Goal: Task Accomplishment & Management: Use online tool/utility

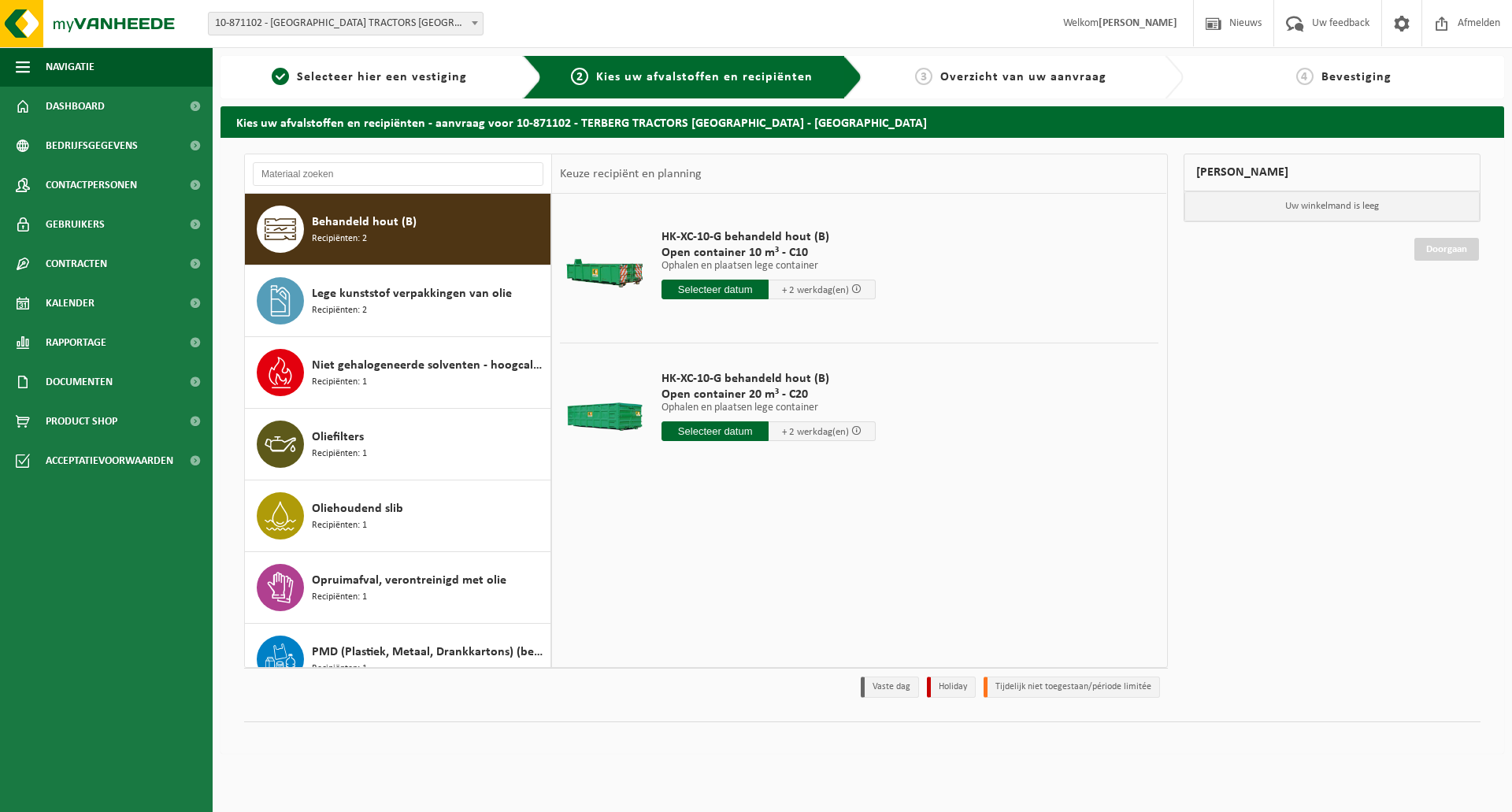
scroll to position [236, 0]
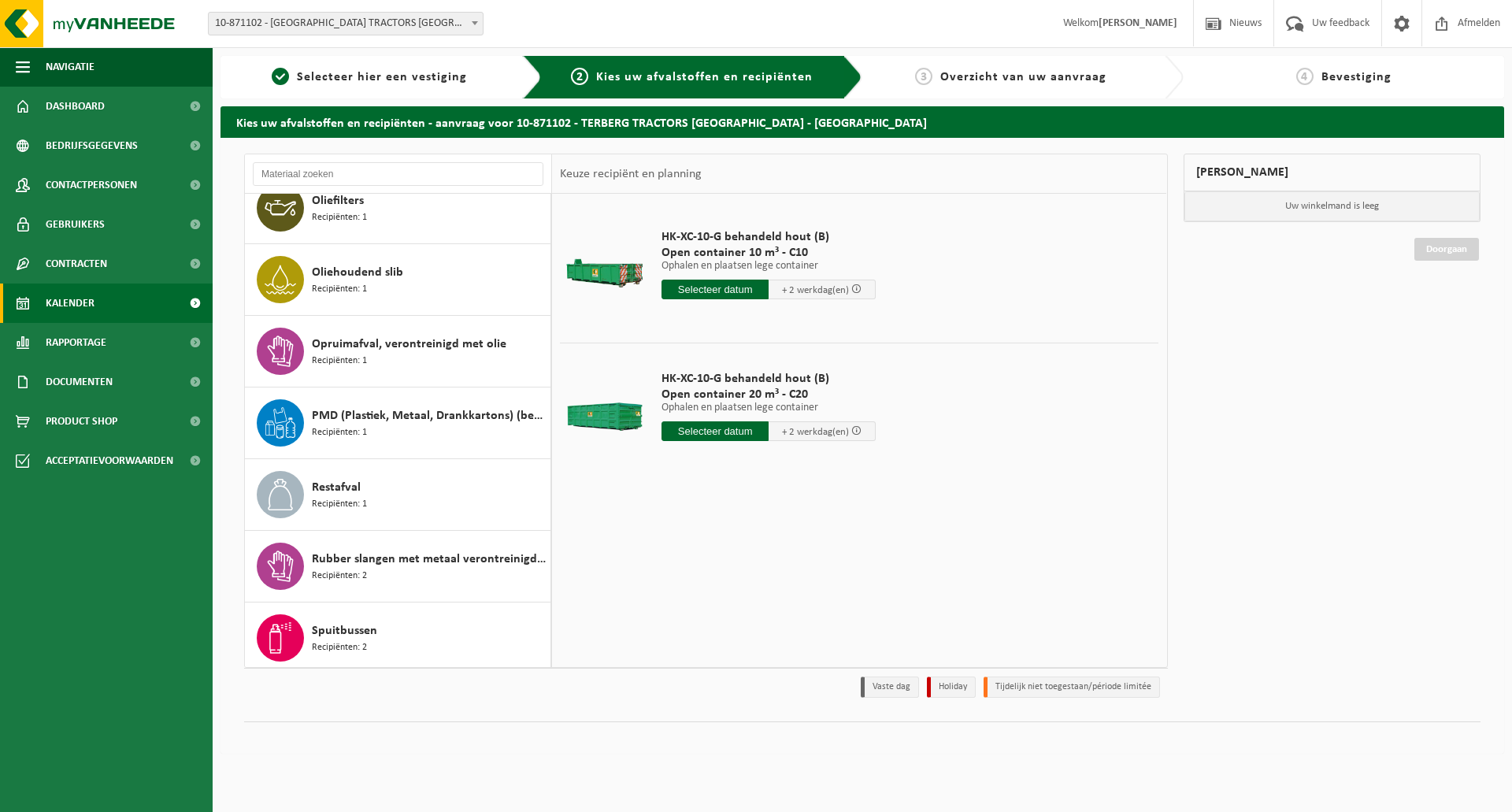
click at [99, 304] on link "Kalender" at bounding box center [106, 303] width 213 height 39
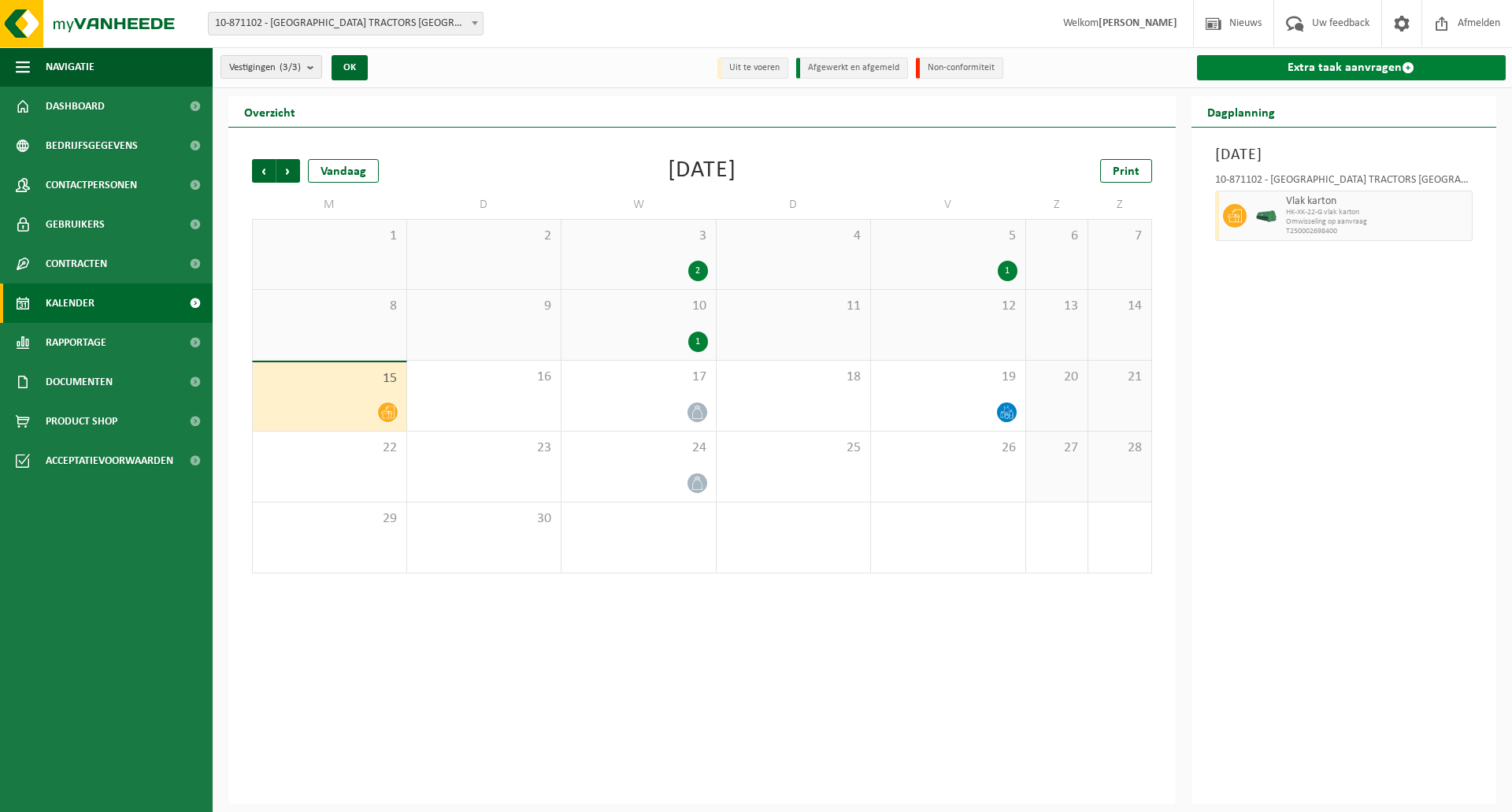
click at [1350, 71] on link "Extra taak aanvragen" at bounding box center [1351, 67] width 309 height 25
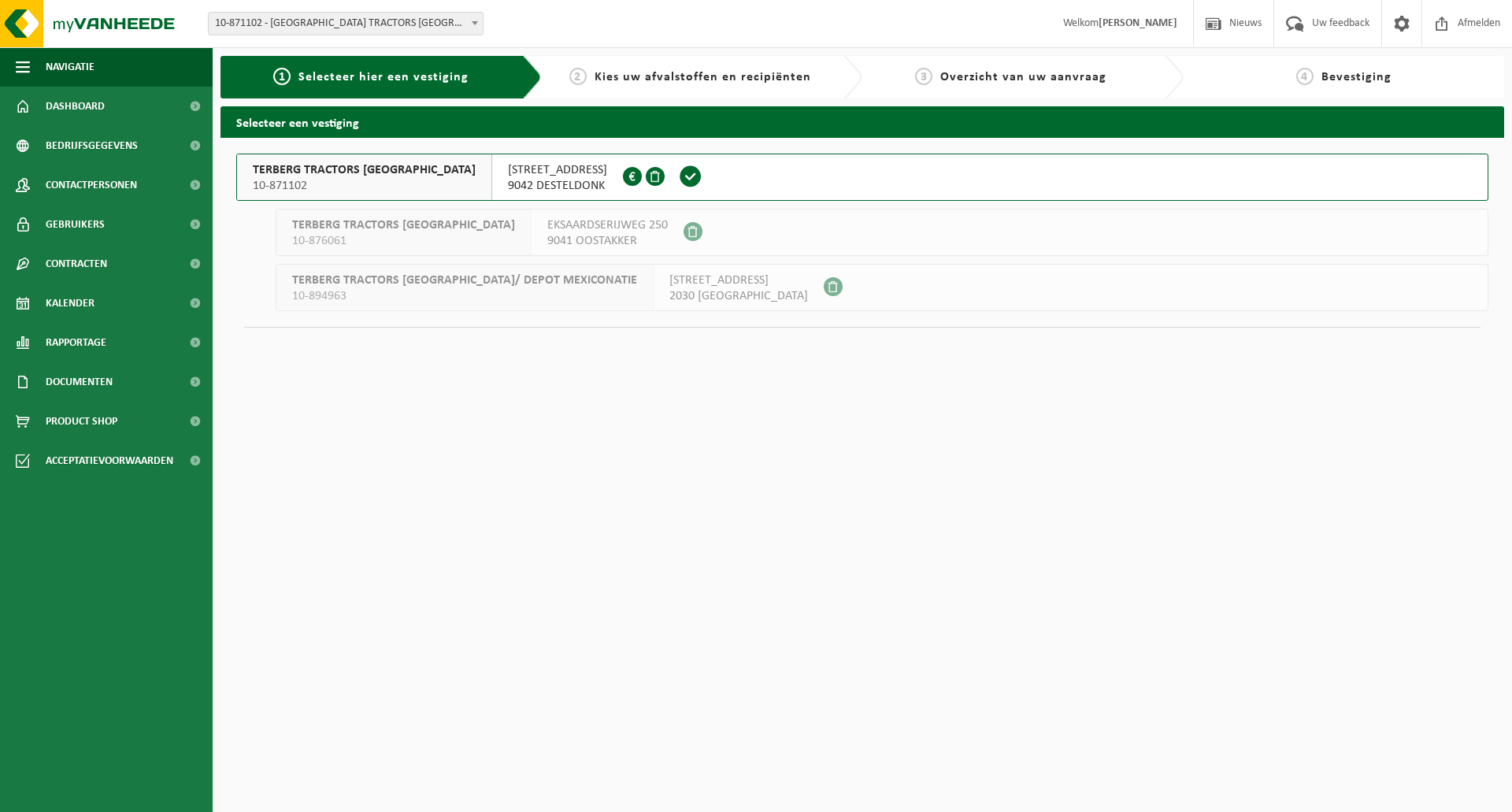
click at [668, 185] on span at bounding box center [690, 177] width 44 height 45
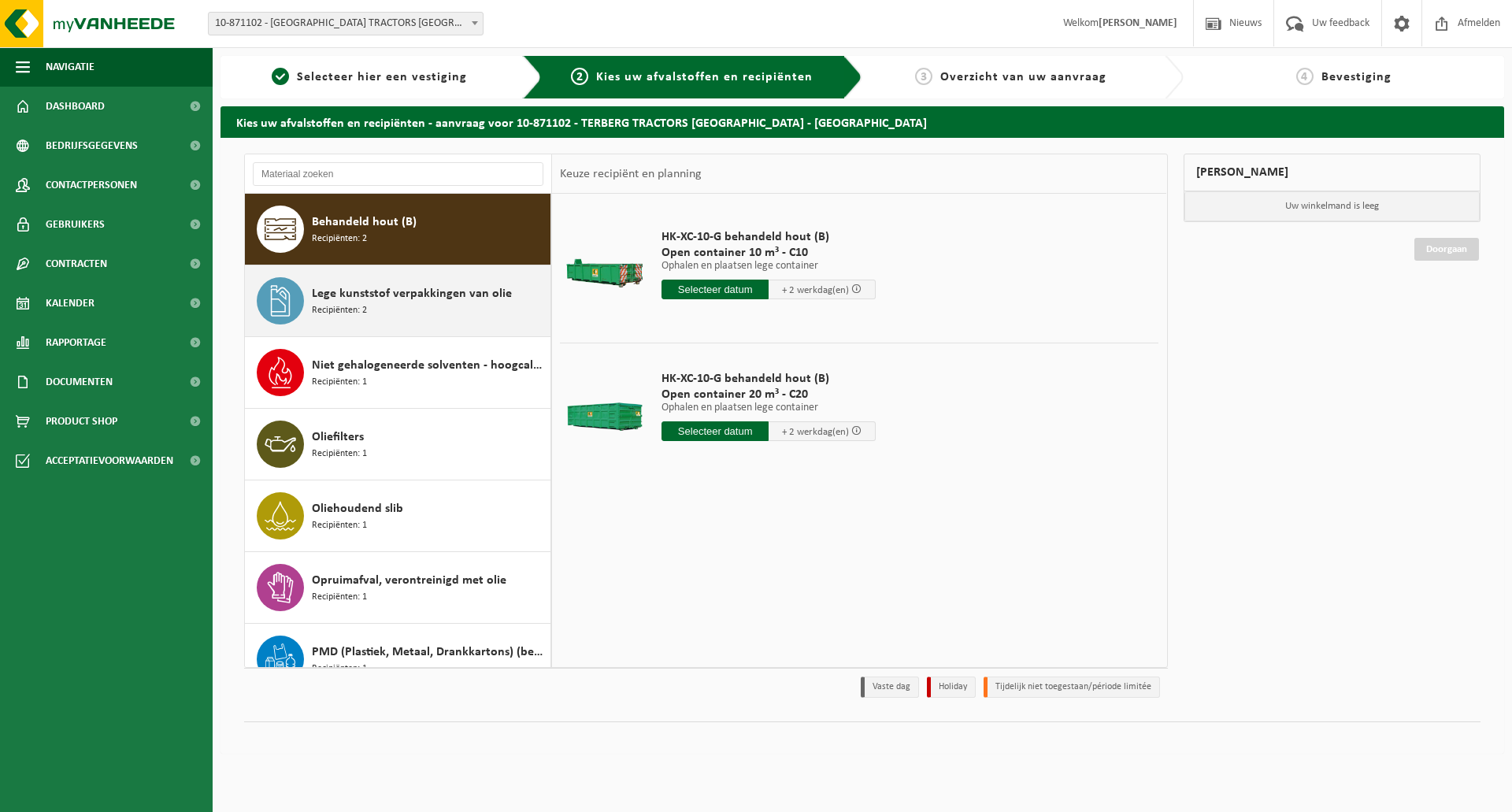
click at [412, 301] on span "Lege kunststof verpakkingen van olie" at bounding box center [412, 293] width 200 height 19
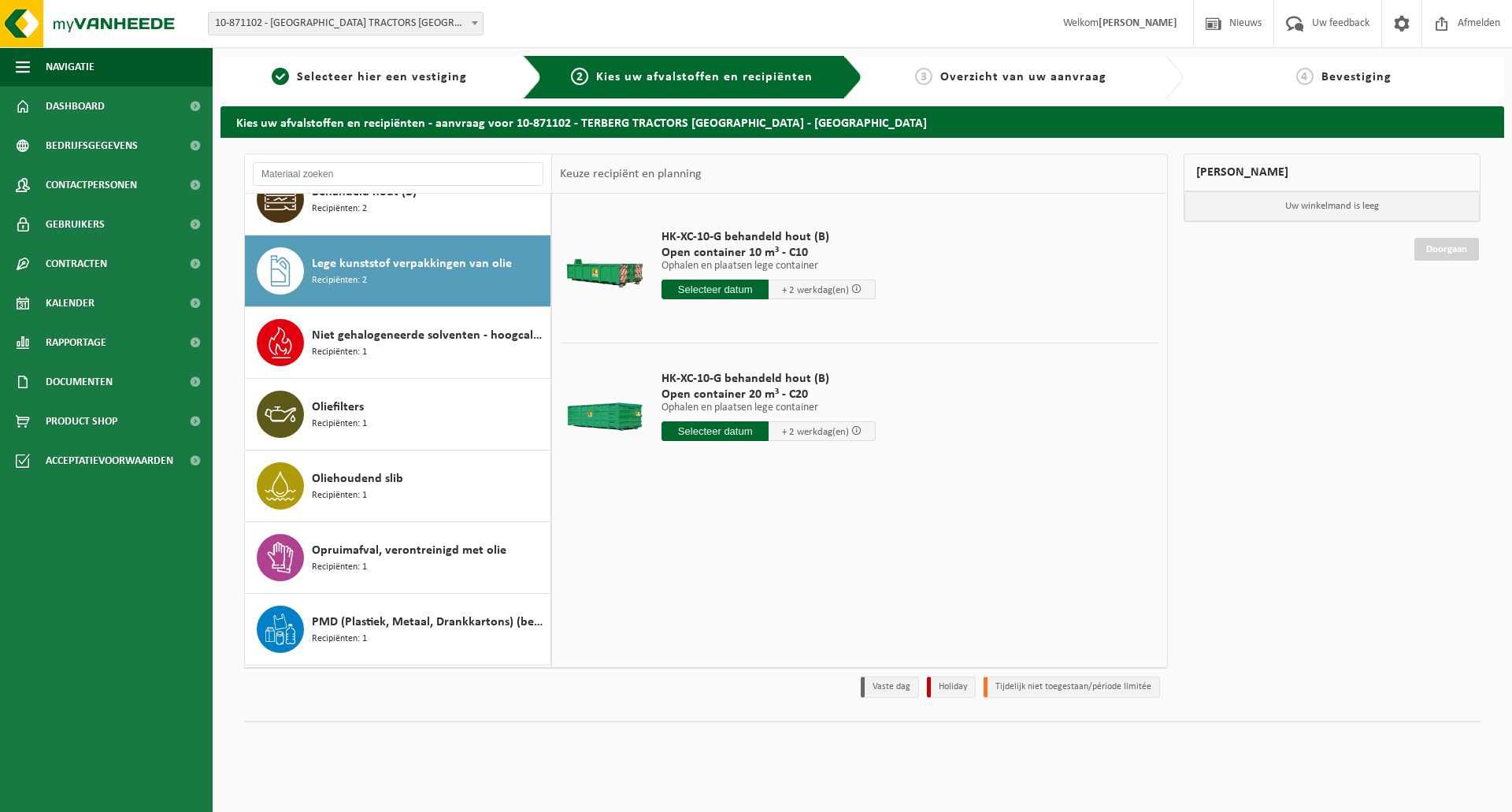
scroll to position [71, 0]
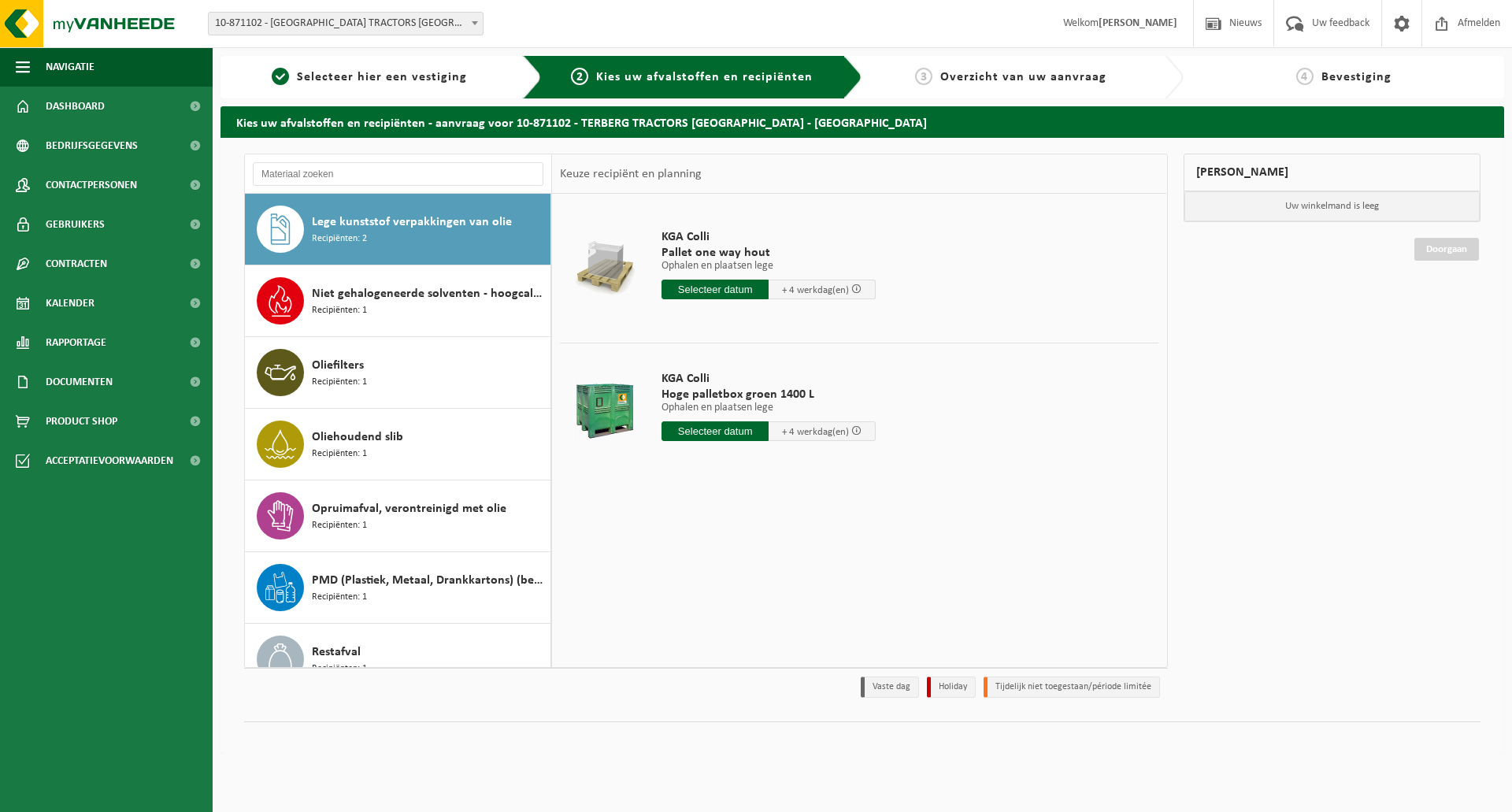
click at [710, 431] on input "text" at bounding box center [715, 431] width 107 height 19
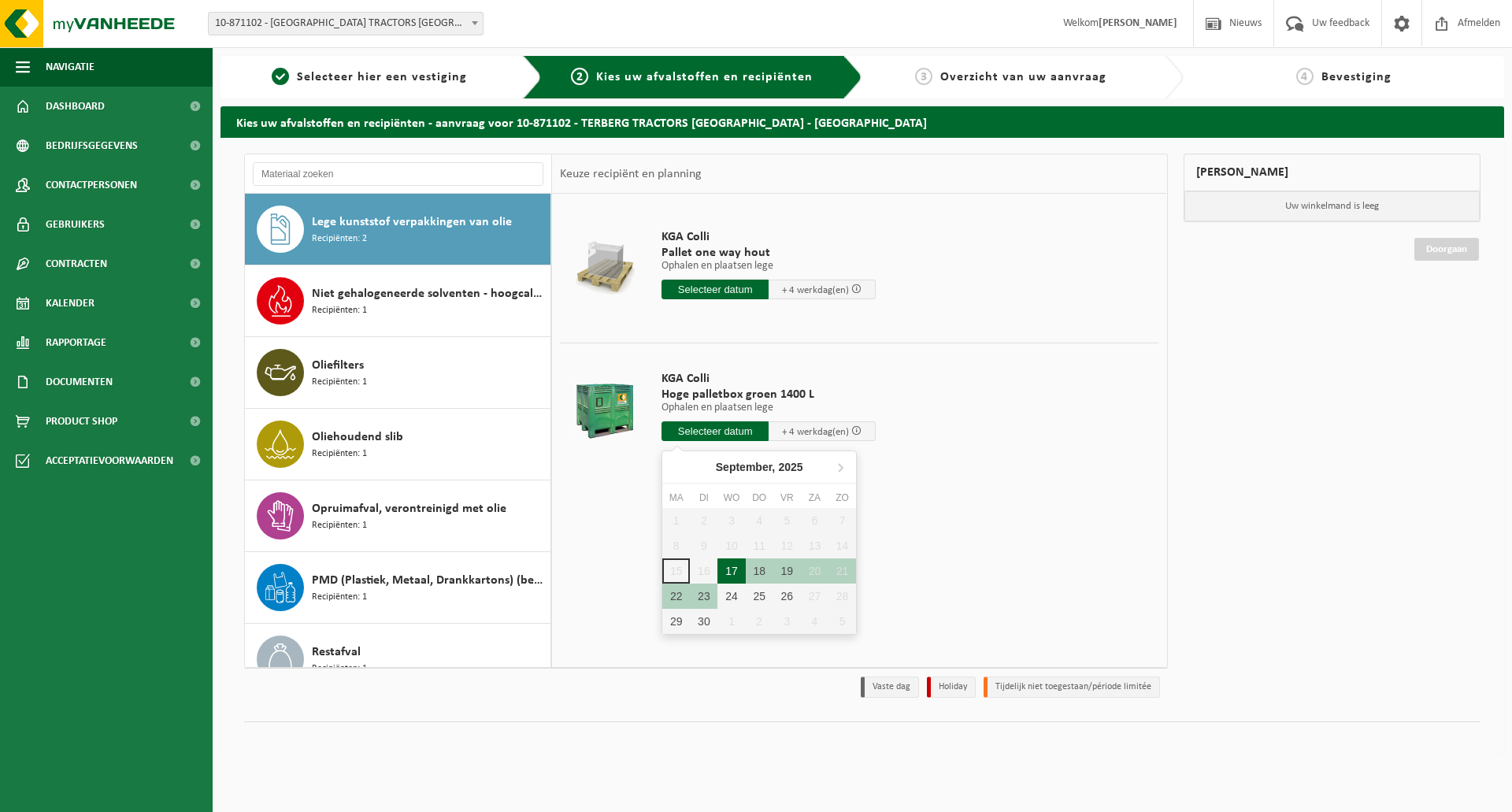
click at [732, 578] on div "17" at bounding box center [731, 570] width 28 height 25
type input "Van 2025-09-17"
type input "2025-09-17"
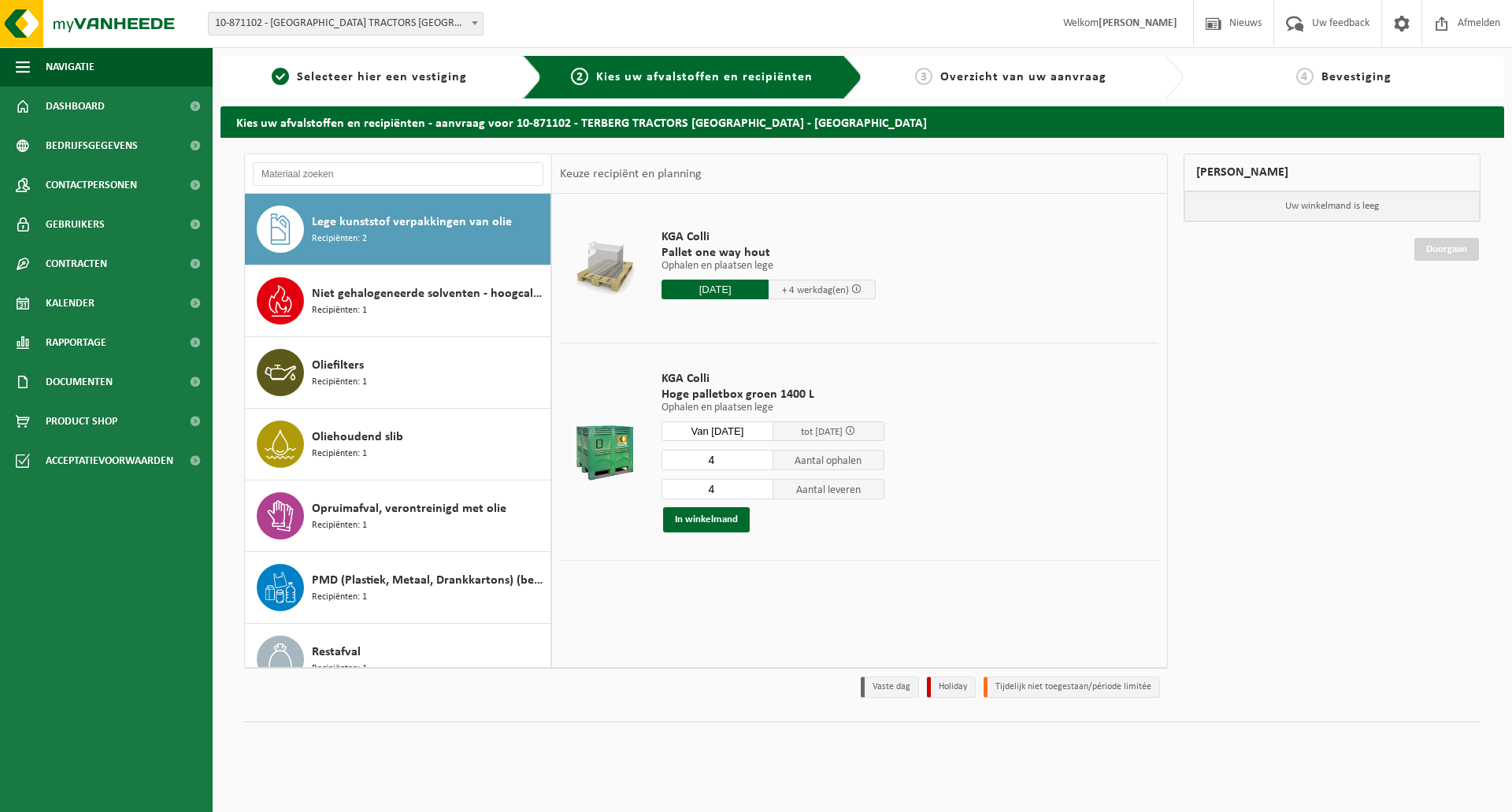
click at [728, 469] on input "4" at bounding box center [717, 460] width 112 height 20
type input "2"
click at [724, 479] on input "4" at bounding box center [717, 489] width 112 height 20
type input "2"
click at [710, 520] on button "In winkelmand" at bounding box center [706, 519] width 87 height 25
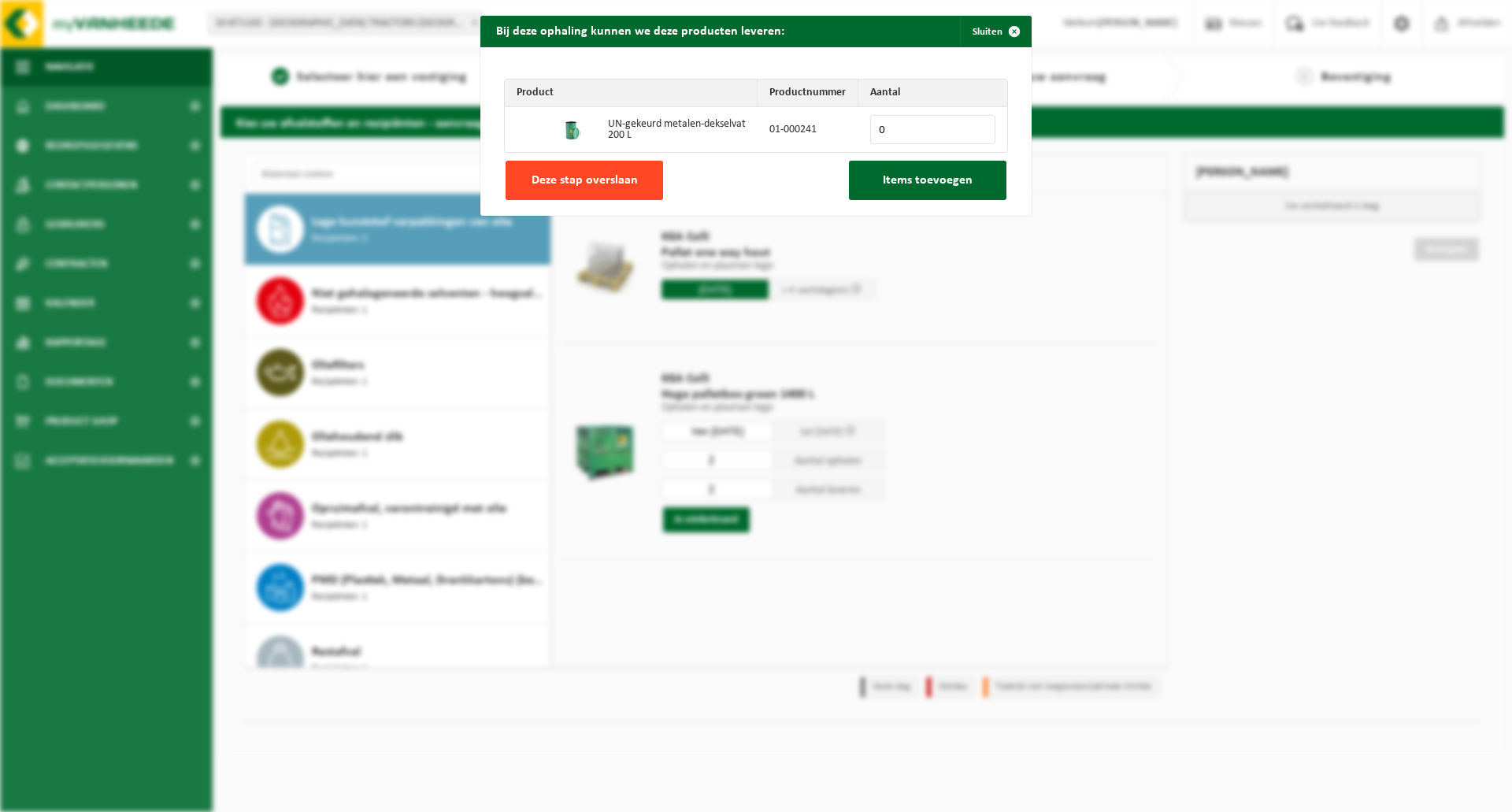
click at [603, 183] on span "Deze stap overslaan" at bounding box center [584, 180] width 106 height 13
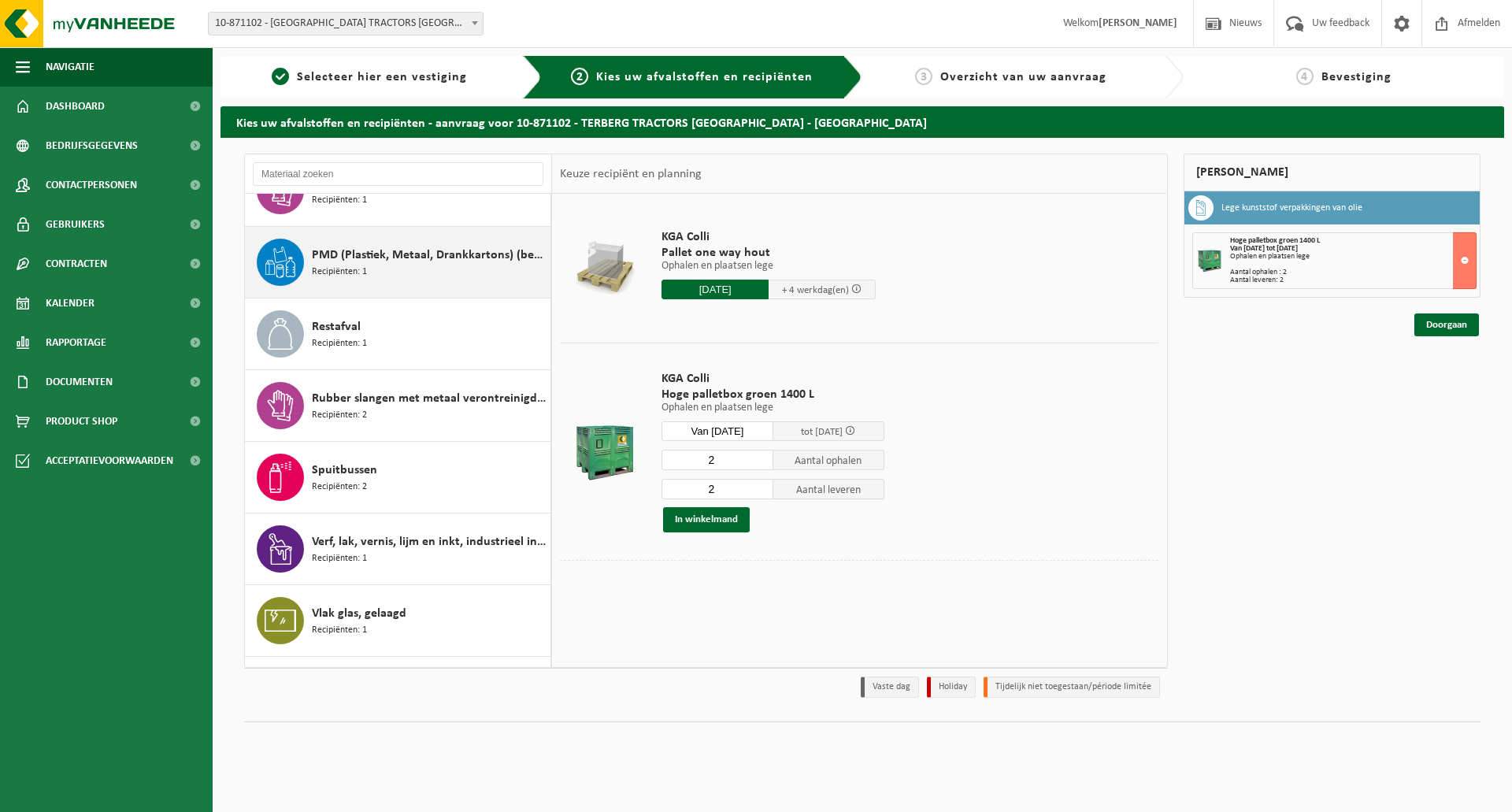
scroll to position [457, 0]
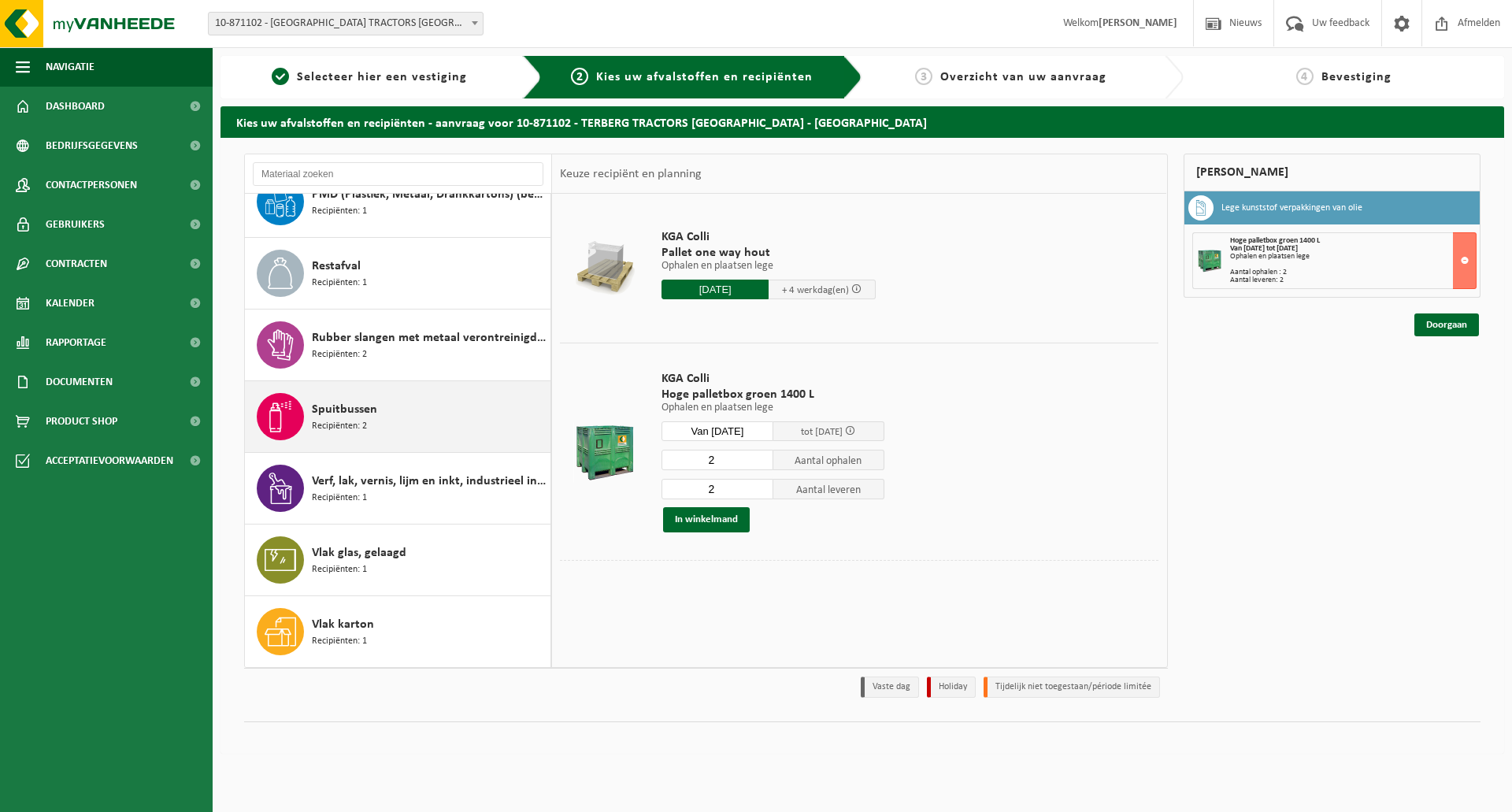
click at [411, 408] on div "Spuitbussen Recipiënten: 2" at bounding box center [429, 417] width 235 height 47
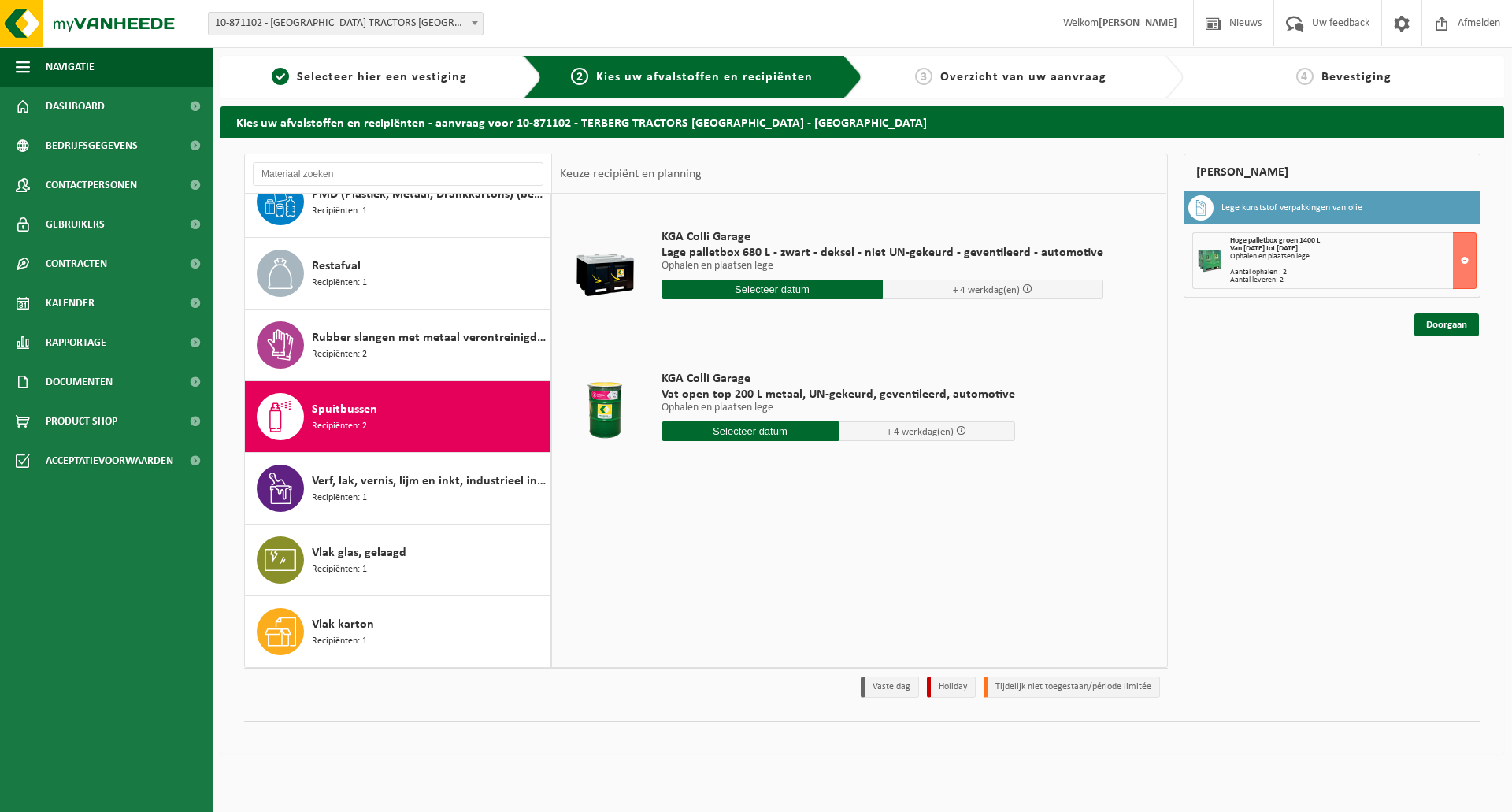
click at [796, 437] on input "text" at bounding box center [750, 431] width 177 height 19
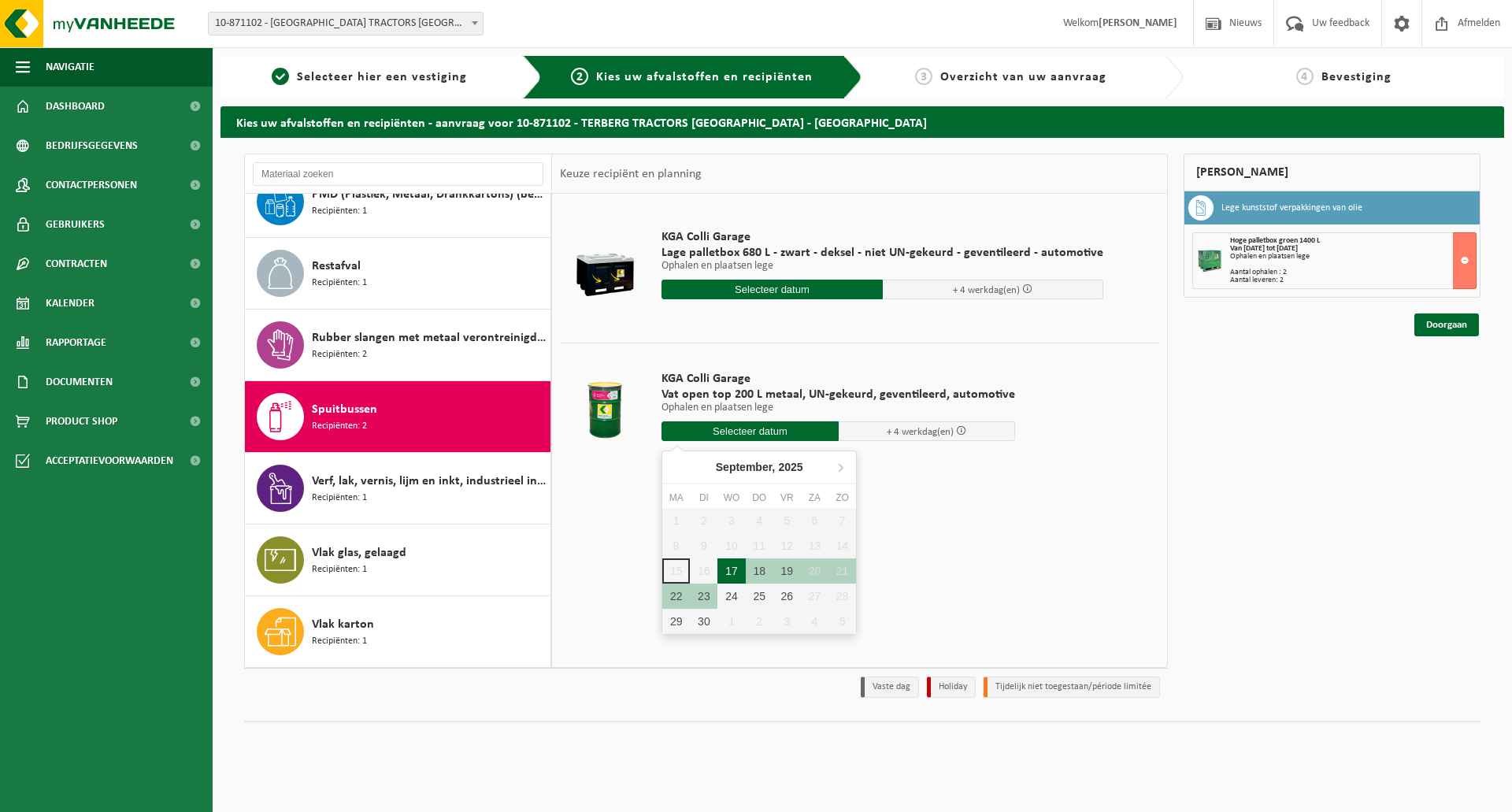
click at [737, 575] on div "17" at bounding box center [731, 570] width 28 height 25
type input "Van 2025-09-17"
type input "2025-09-17"
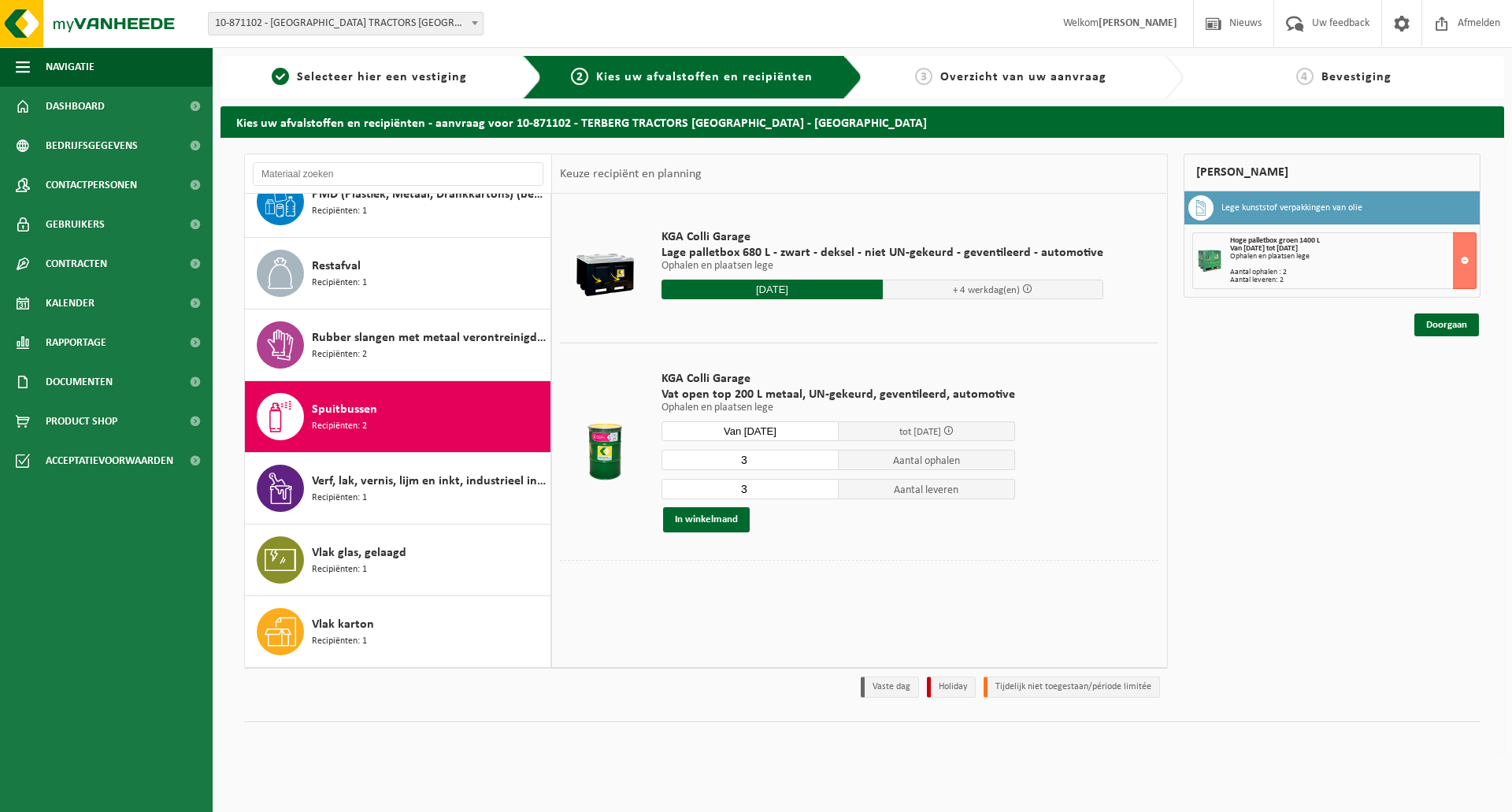
click at [760, 465] on input "3" at bounding box center [750, 460] width 177 height 20
type input "2"
click at [747, 491] on input "3" at bounding box center [750, 489] width 177 height 20
type input "2"
click at [717, 516] on button "In winkelmand" at bounding box center [706, 519] width 87 height 25
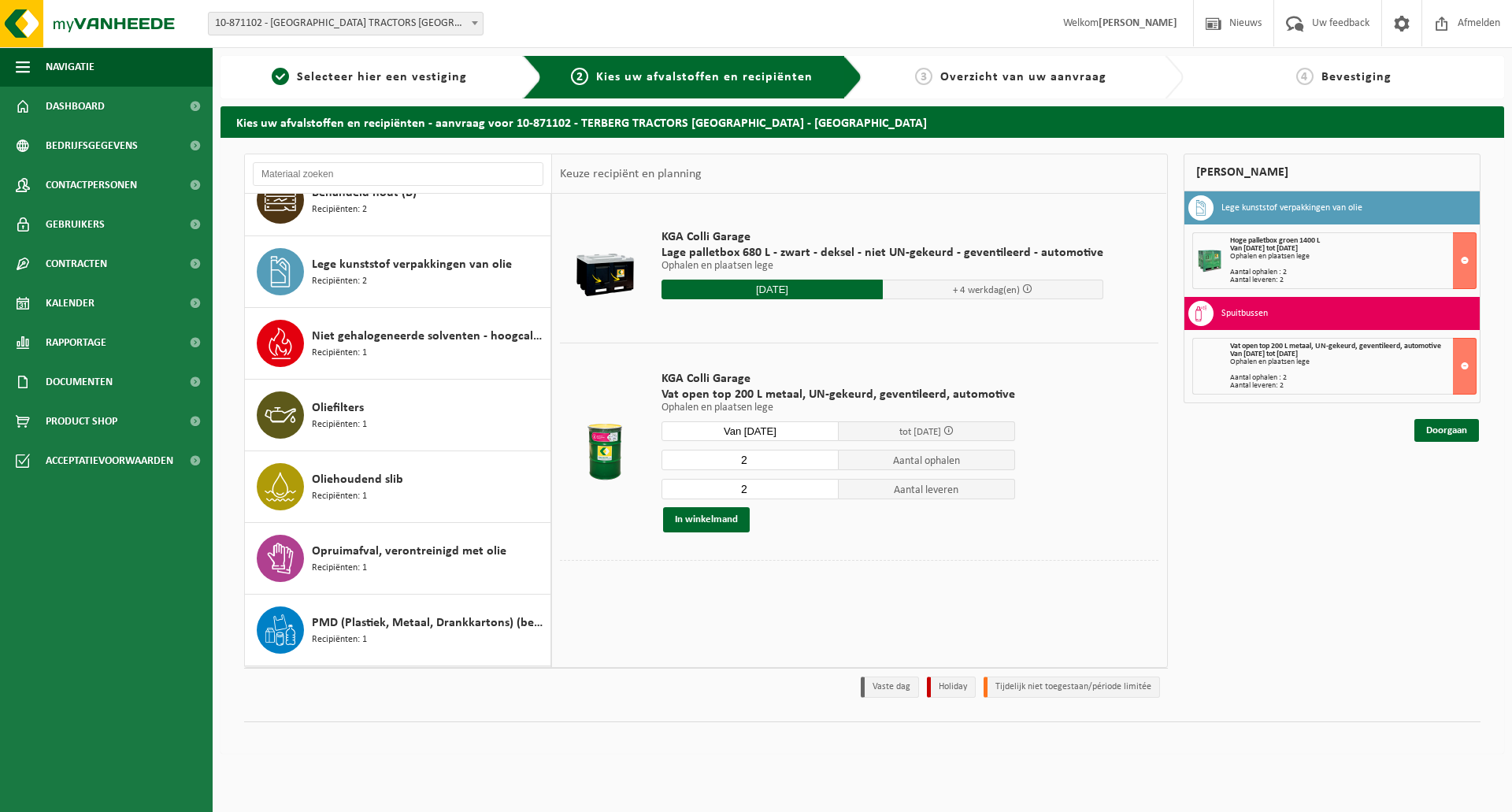
scroll to position [0, 0]
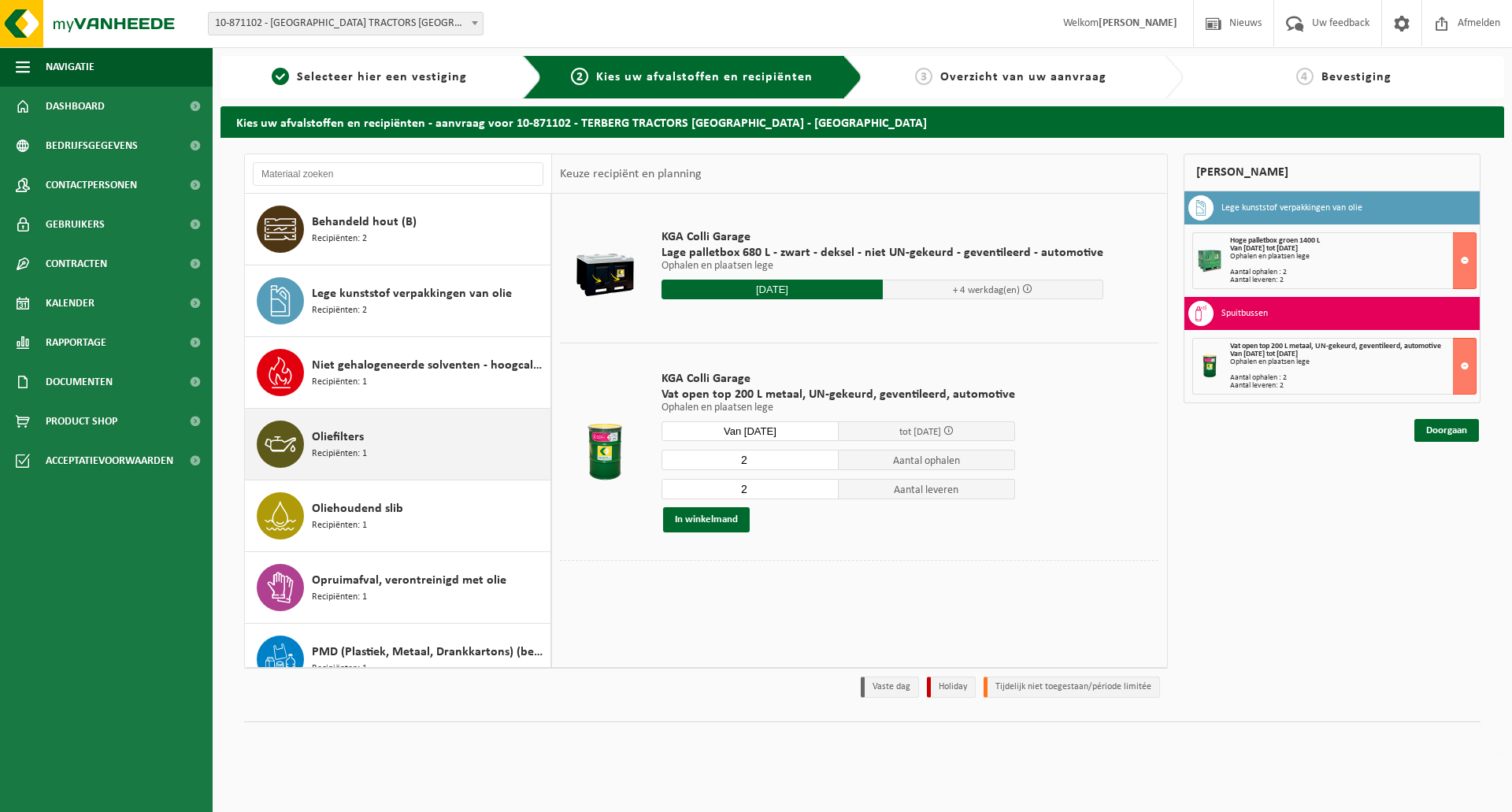
click at [406, 457] on div "Oliefilters Recipiënten: 1" at bounding box center [429, 444] width 235 height 47
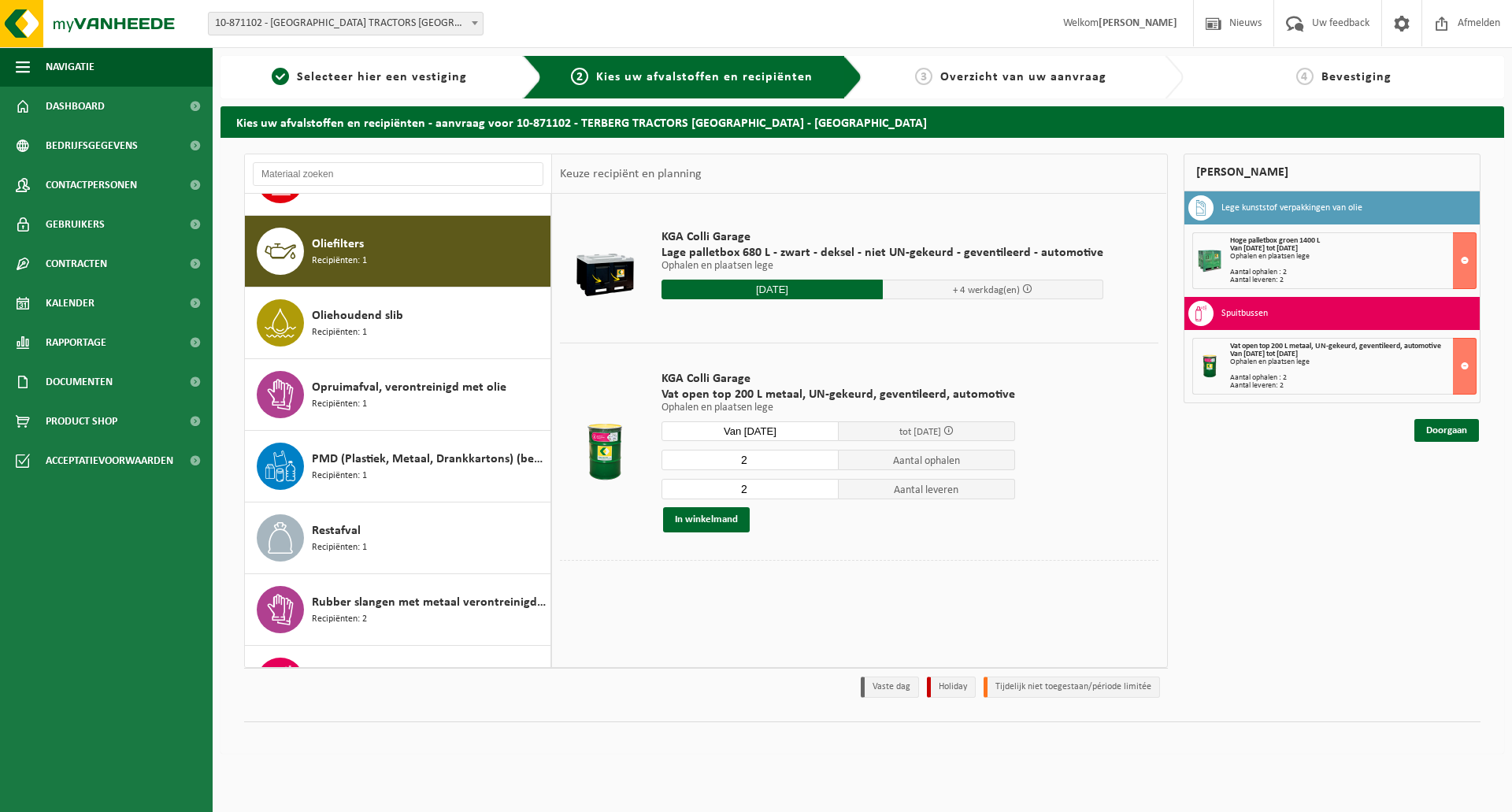
scroll to position [215, 0]
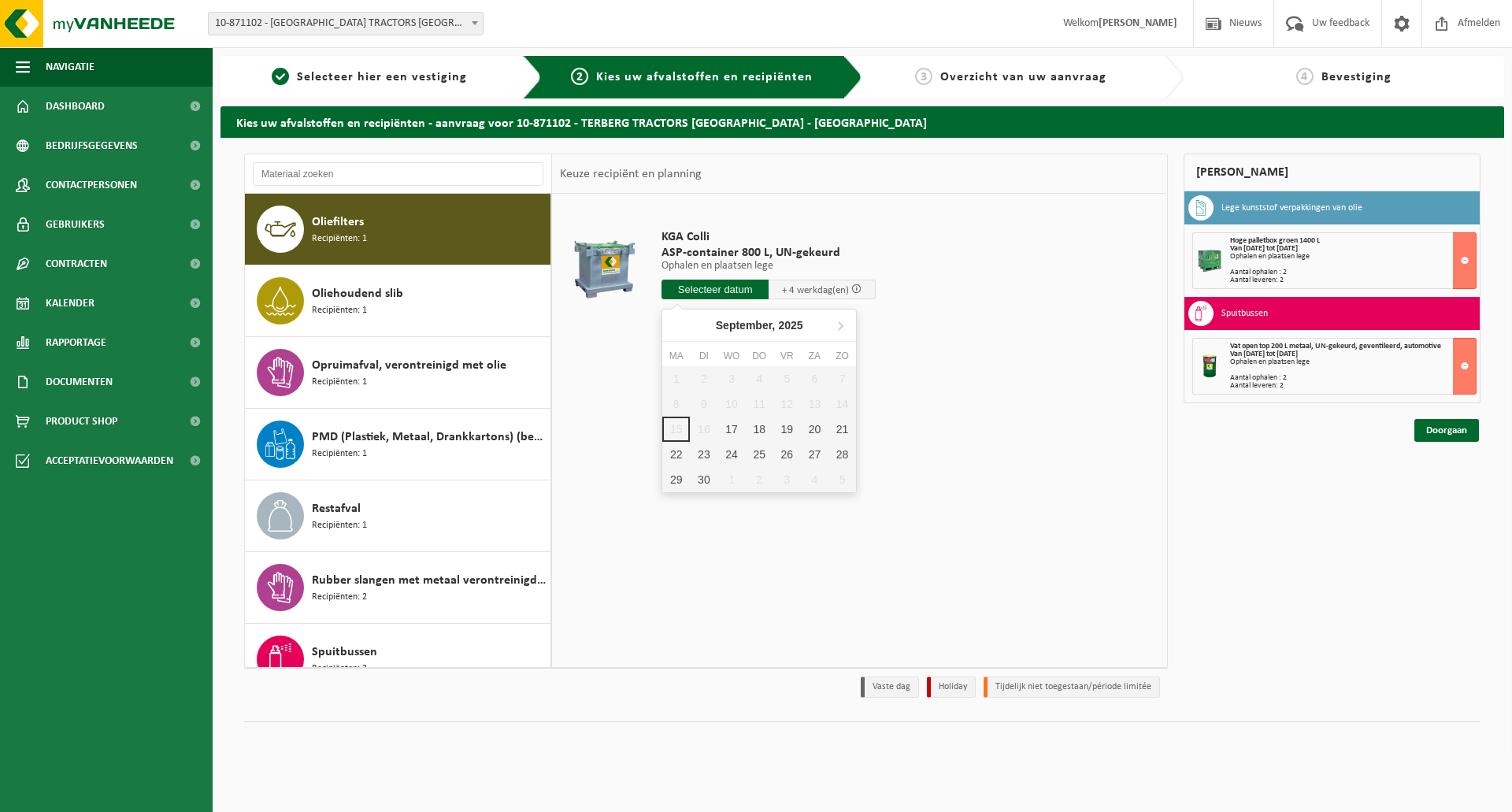
click at [718, 295] on input "text" at bounding box center [715, 289] width 107 height 19
click at [737, 432] on div "17" at bounding box center [731, 429] width 28 height 25
type input "Van 2025-09-17"
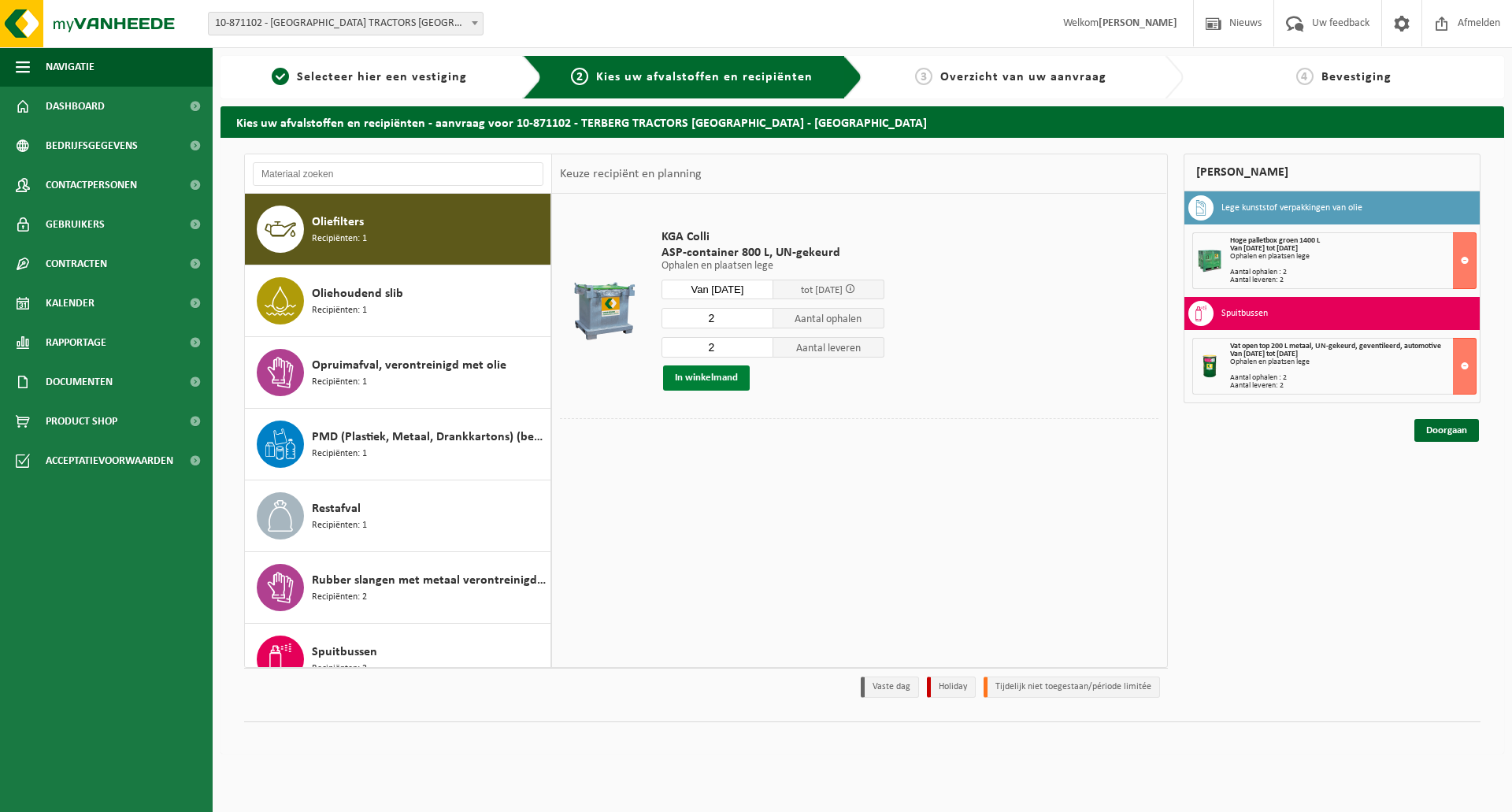
click at [721, 375] on button "In winkelmand" at bounding box center [706, 378] width 87 height 25
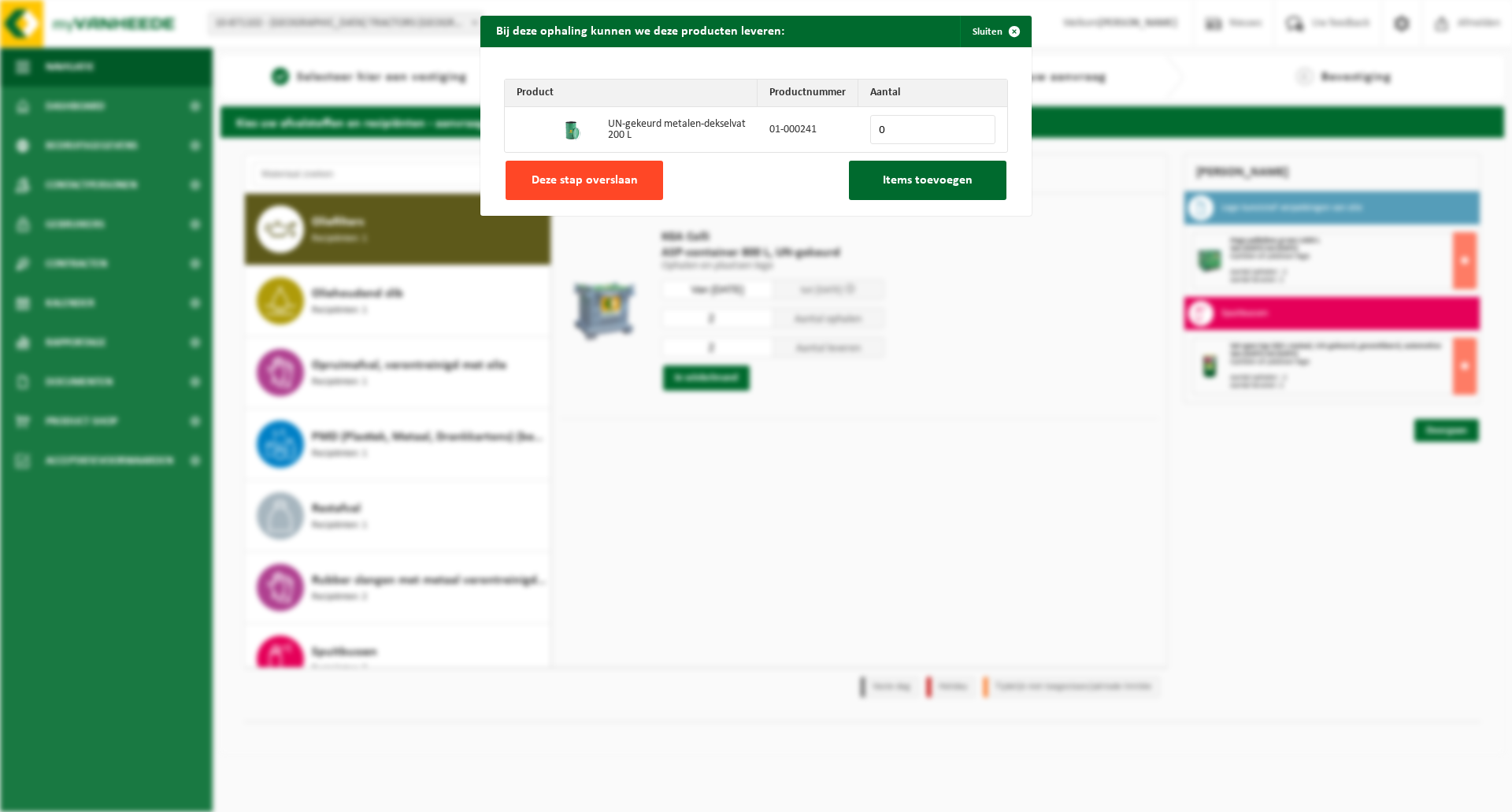
click at [559, 178] on span "Deze stap overslaan" at bounding box center [584, 180] width 106 height 13
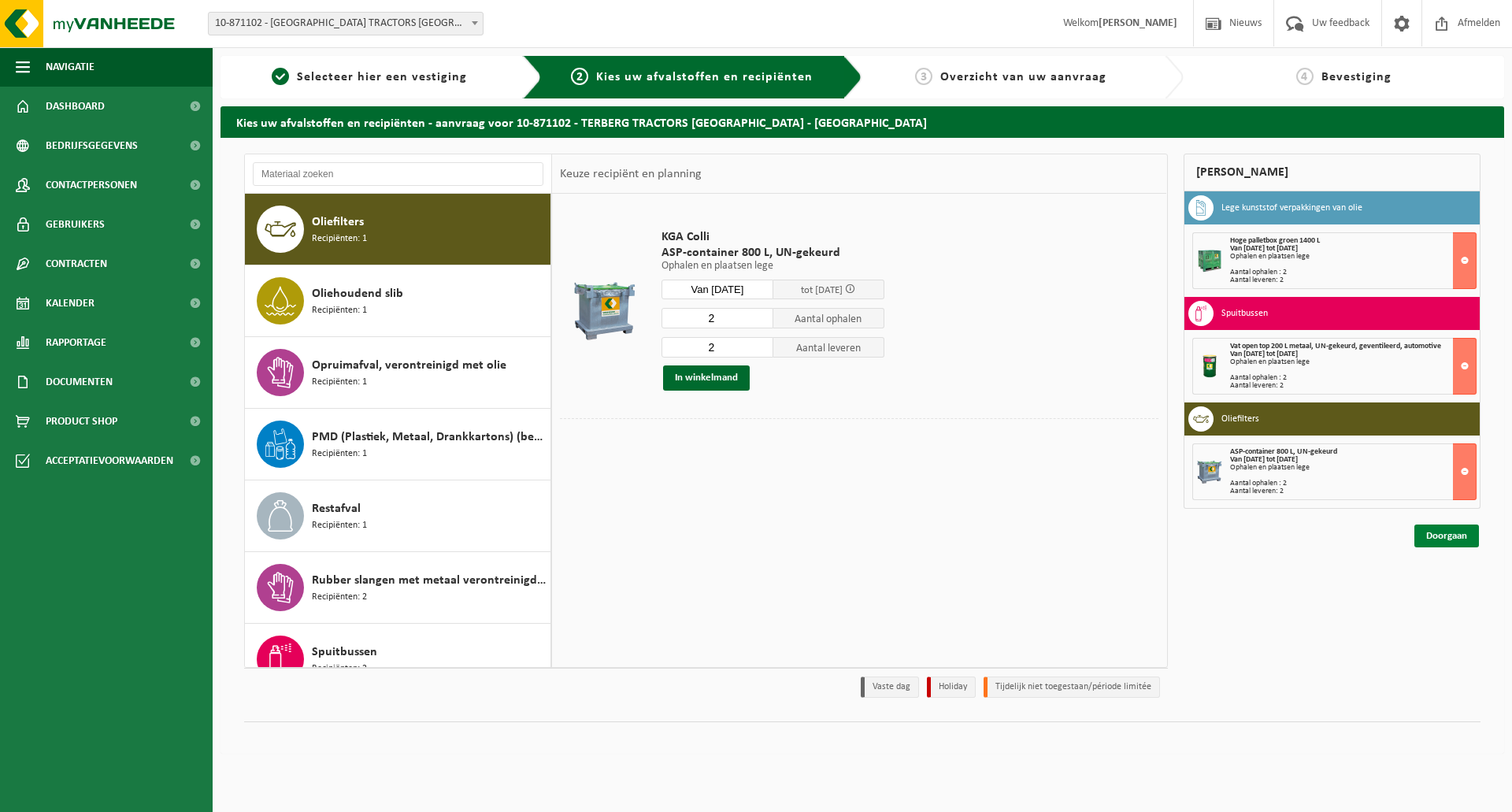
click at [1451, 538] on link "Doorgaan" at bounding box center [1446, 536] width 65 height 23
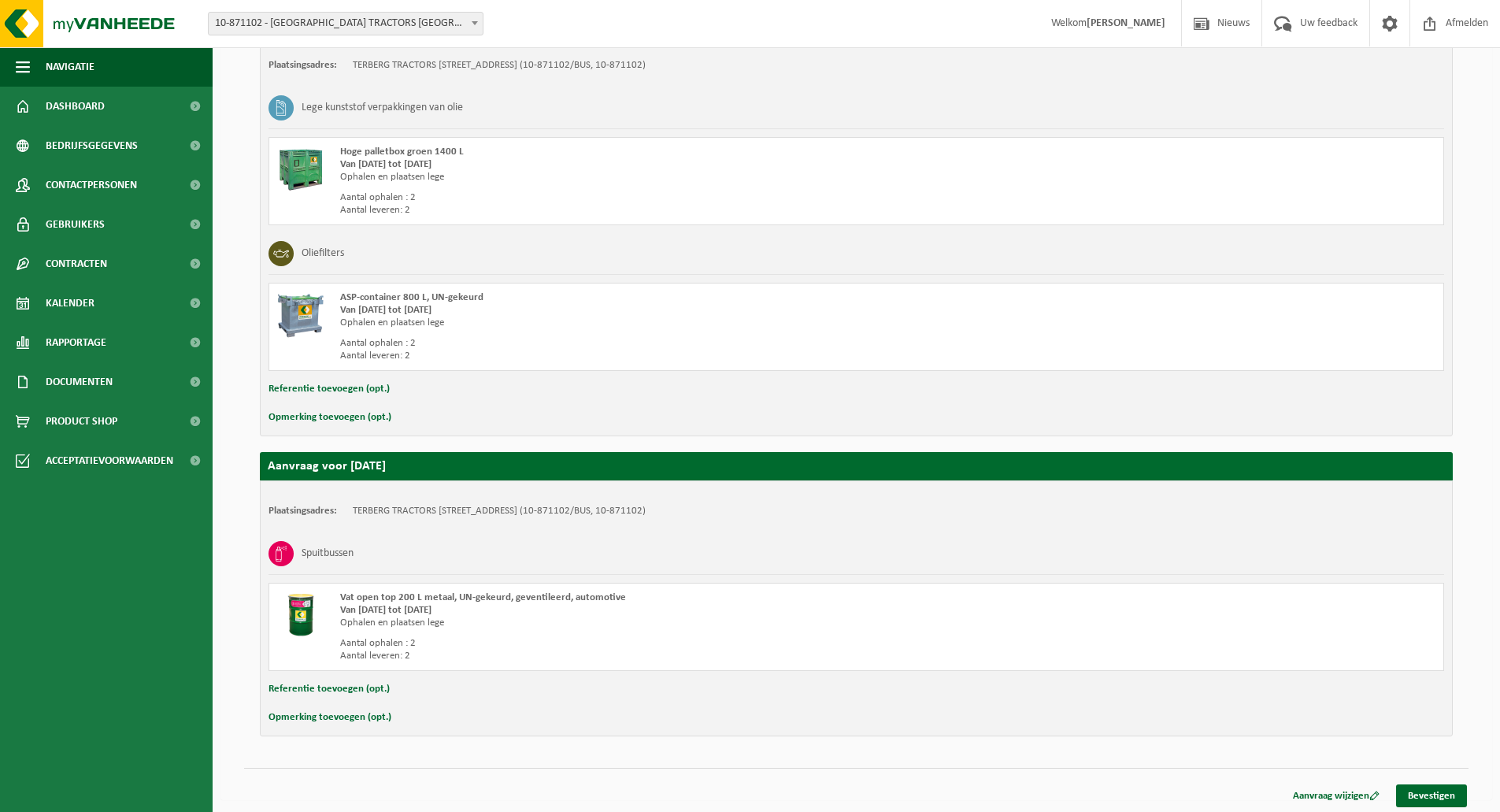
scroll to position [322, 0]
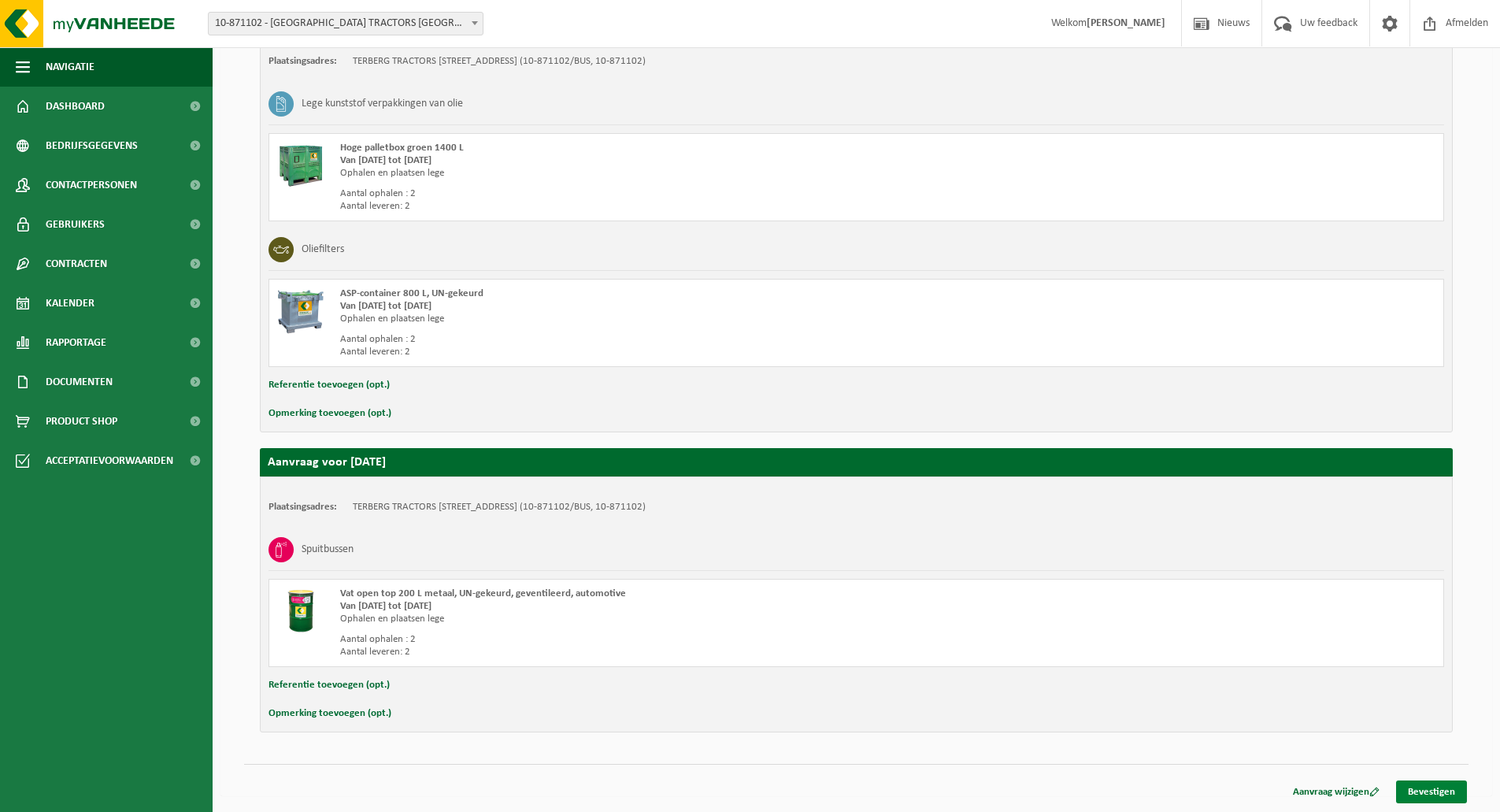
click at [1433, 795] on link "Bevestigen" at bounding box center [1431, 792] width 71 height 23
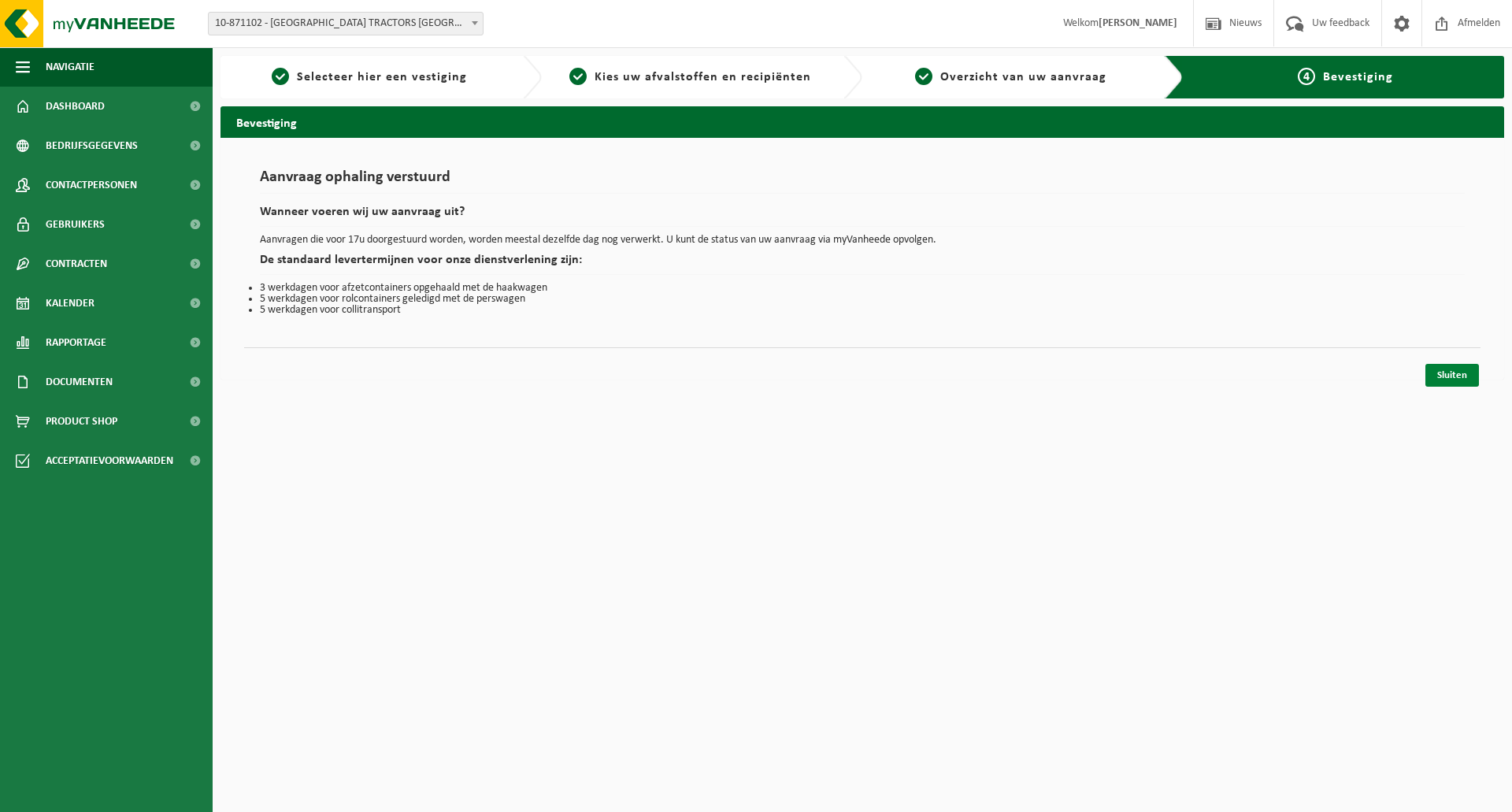
click at [1462, 371] on link "Sluiten" at bounding box center [1452, 375] width 54 height 23
